Goal: Information Seeking & Learning: Find specific fact

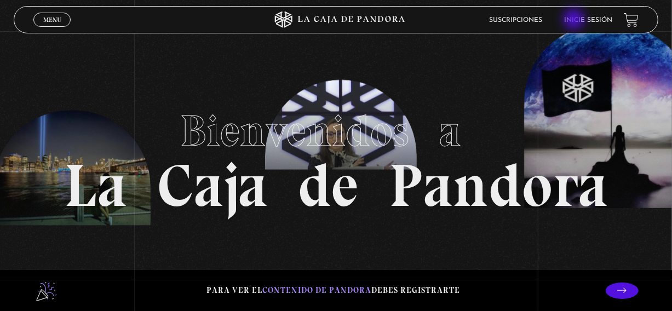
click at [575, 20] on link "Inicie sesión" at bounding box center [589, 20] width 48 height 7
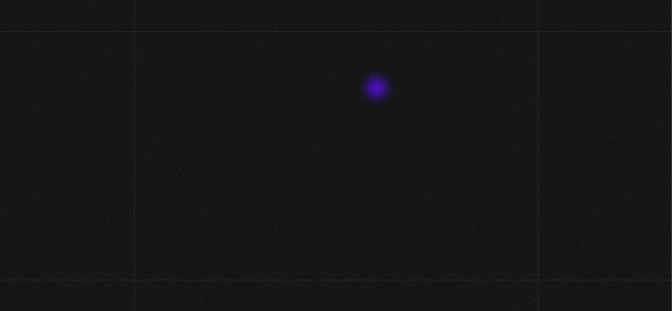
type input "david107gamboa@gmail.com"
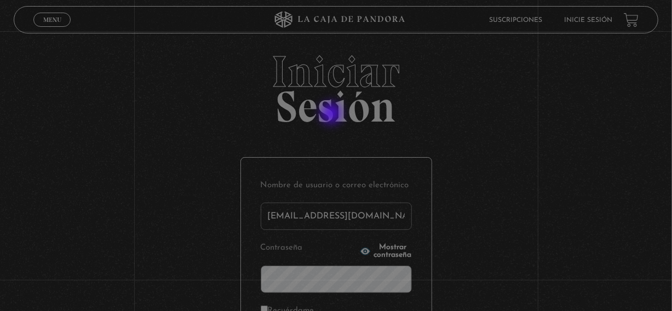
drag, startPoint x: 378, startPoint y: 89, endPoint x: 311, endPoint y: 129, distance: 77.9
click at [311, 120] on h2 "Iniciar Sesión" at bounding box center [336, 85] width 645 height 70
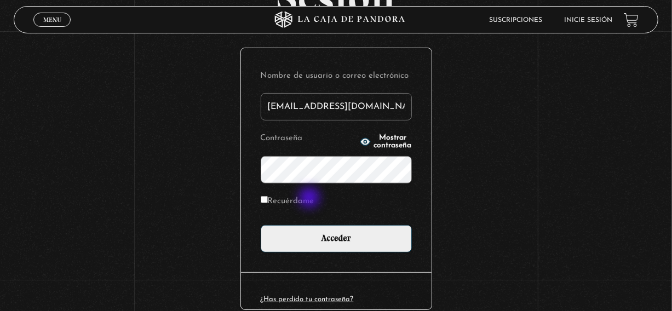
scroll to position [111, 0]
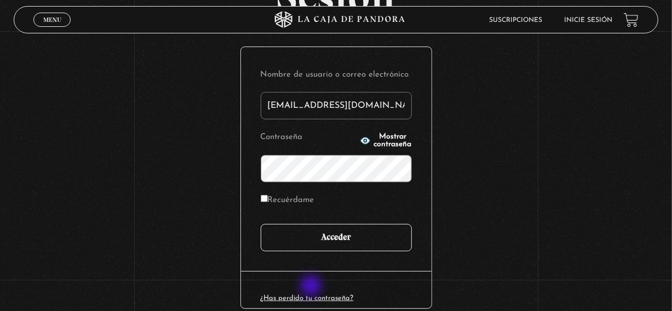
click at [312, 251] on input "Acceder" at bounding box center [336, 237] width 151 height 27
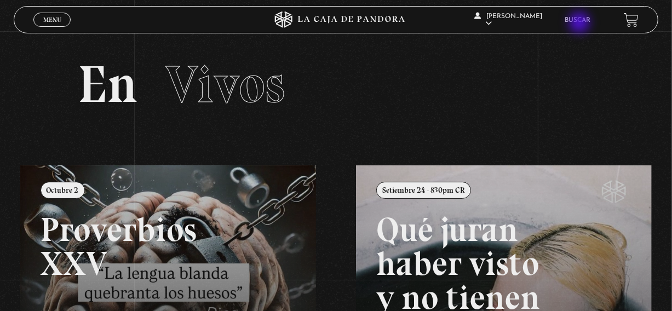
click at [581, 24] on link "Buscar" at bounding box center [578, 20] width 26 height 7
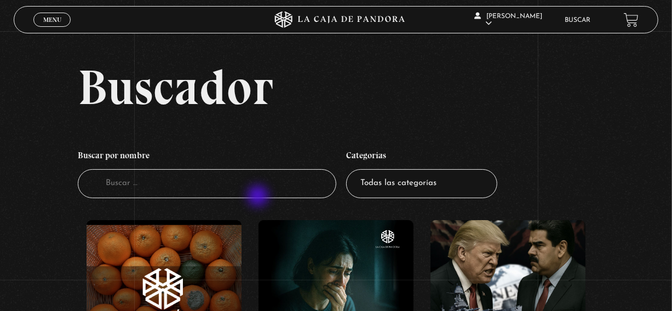
click at [259, 197] on input "Buscador" at bounding box center [207, 183] width 258 height 29
type input "[PERSON_NAME]"
click at [259, 197] on input "g" at bounding box center [207, 183] width 258 height 29
type input "greenlan"
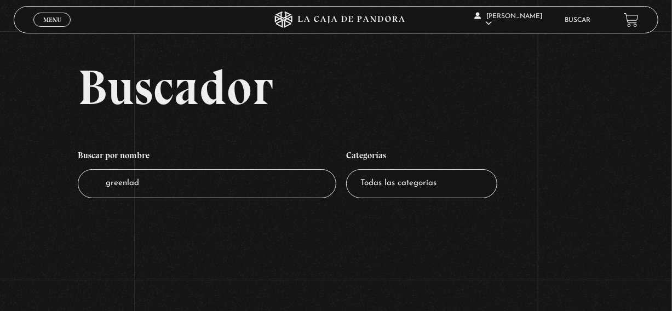
click at [259, 197] on input "greenlad" at bounding box center [207, 183] width 258 height 29
type input "greenland"
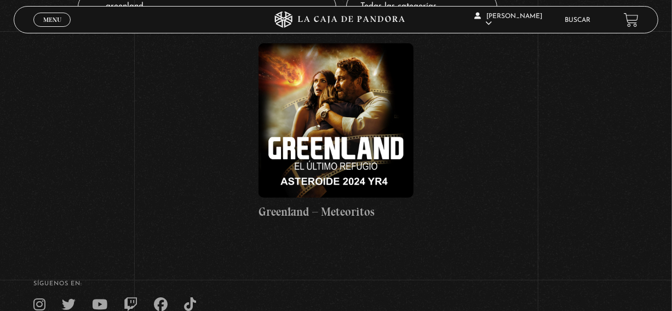
scroll to position [179, 0]
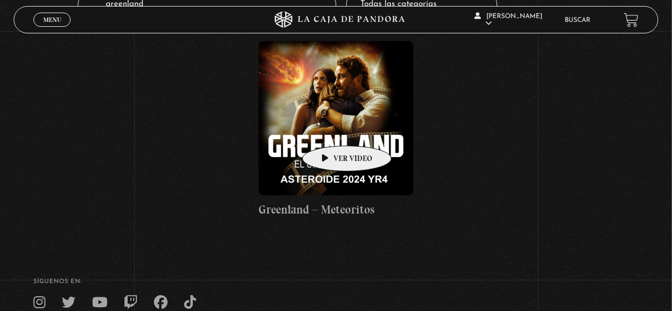
click at [330, 129] on figure at bounding box center [336, 118] width 155 height 155
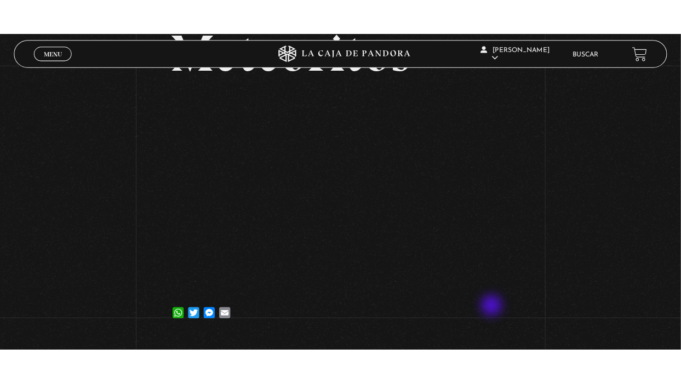
scroll to position [141, 0]
